Goal: Task Accomplishment & Management: Manage account settings

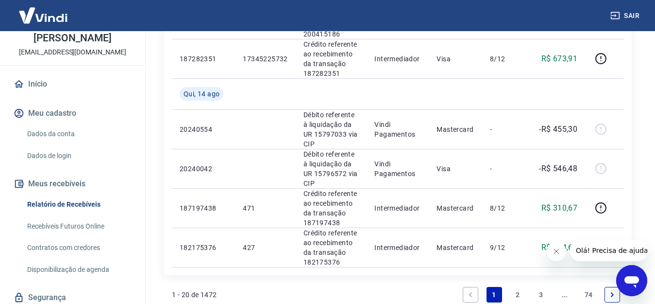
scroll to position [923, 0]
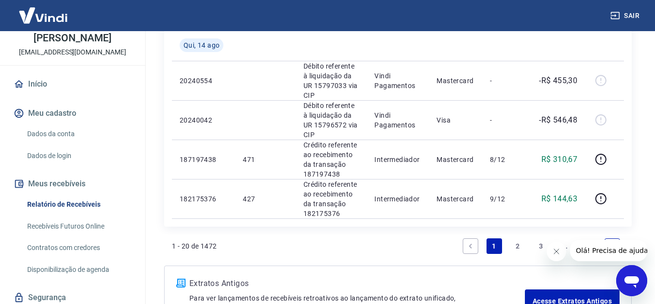
click at [519, 238] on link "2" at bounding box center [518, 246] width 16 height 16
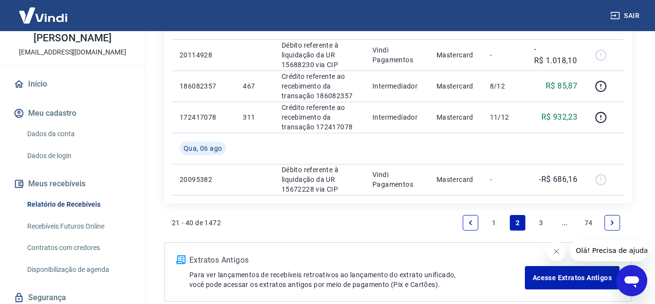
scroll to position [925, 0]
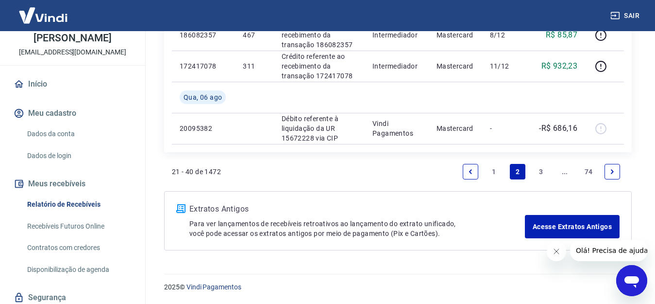
click at [491, 172] on link "1" at bounding box center [495, 172] width 16 height 16
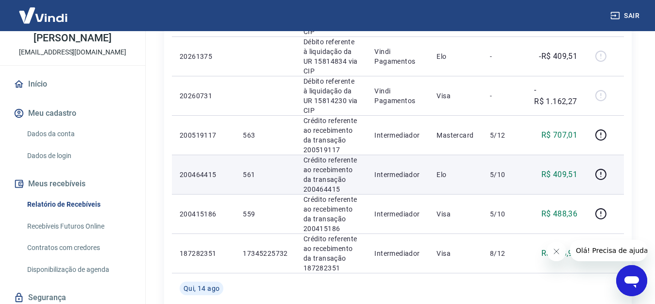
scroll to position [728, 0]
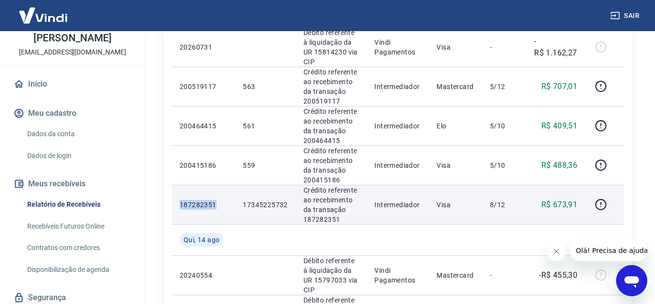
drag, startPoint x: 217, startPoint y: 145, endPoint x: 178, endPoint y: 148, distance: 39.0
click at [178, 185] on td "187282351" at bounding box center [203, 204] width 63 height 39
copy p "187282351"
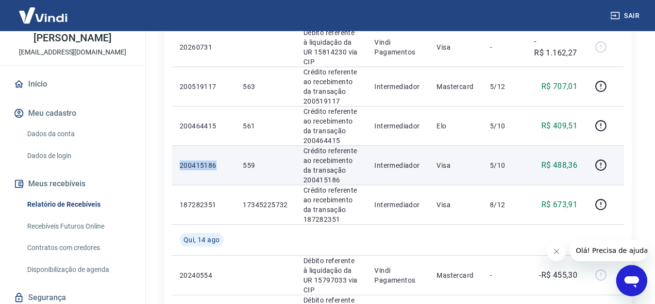
drag, startPoint x: 219, startPoint y: 106, endPoint x: 177, endPoint y: 107, distance: 41.8
click at [177, 145] on td "200415186" at bounding box center [203, 164] width 63 height 39
copy p "200415186"
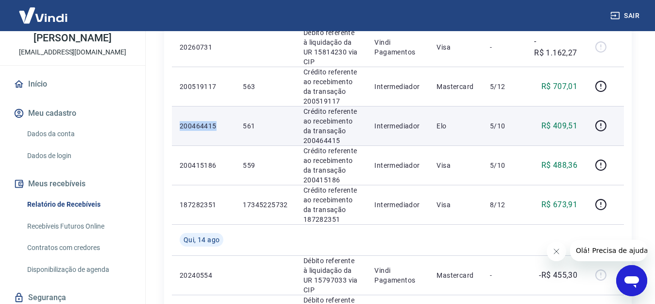
drag, startPoint x: 217, startPoint y: 68, endPoint x: 180, endPoint y: 72, distance: 37.1
click at [180, 121] on p "200464415" at bounding box center [204, 126] width 48 height 10
copy p "200464415"
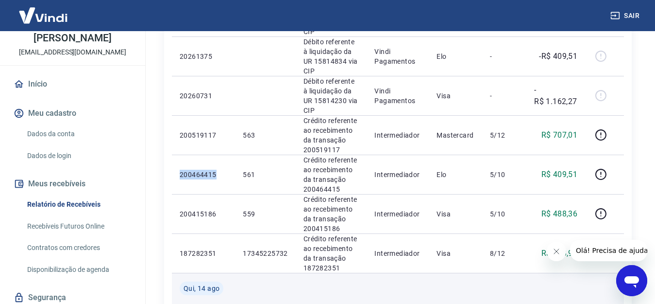
scroll to position [631, 0]
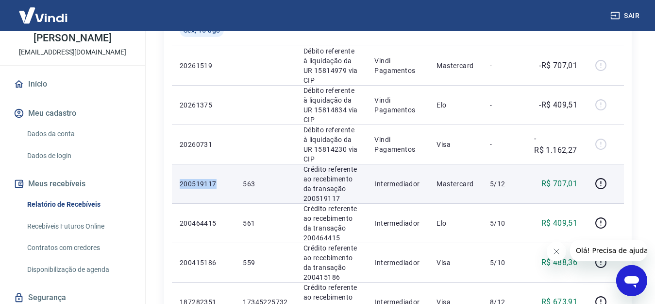
drag, startPoint x: 218, startPoint y: 124, endPoint x: 172, endPoint y: 124, distance: 46.1
click at [172, 164] on td "200519117" at bounding box center [203, 183] width 63 height 39
copy p "200519117"
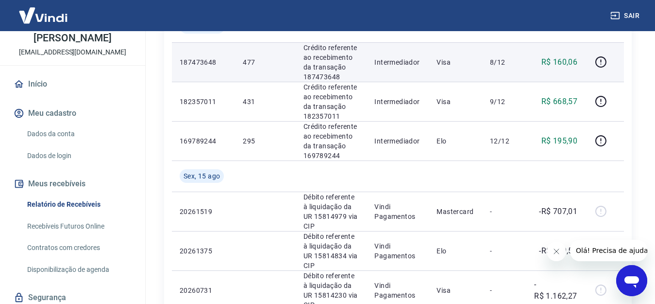
scroll to position [437, 0]
